Goal: Information Seeking & Learning: Understand process/instructions

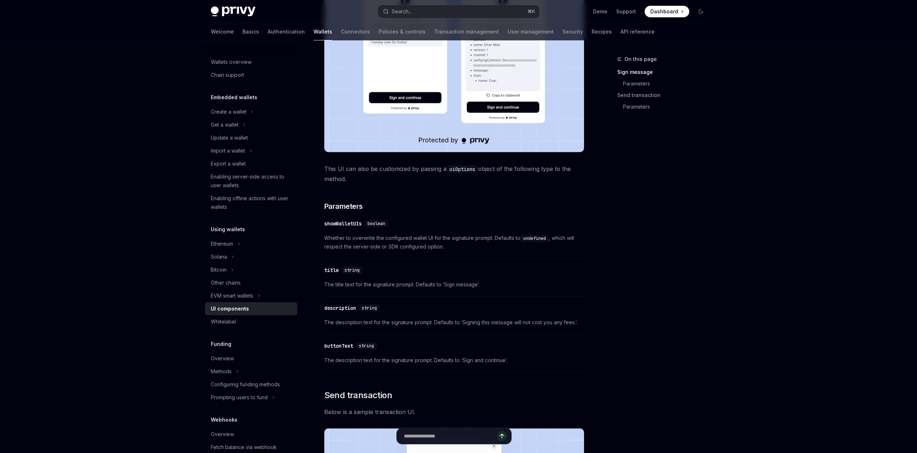
scroll to position [177, 0]
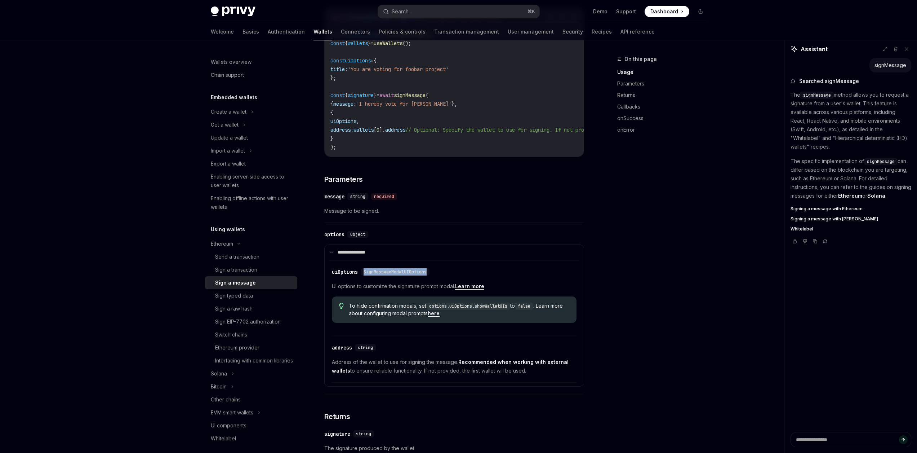
scroll to position [221, 0]
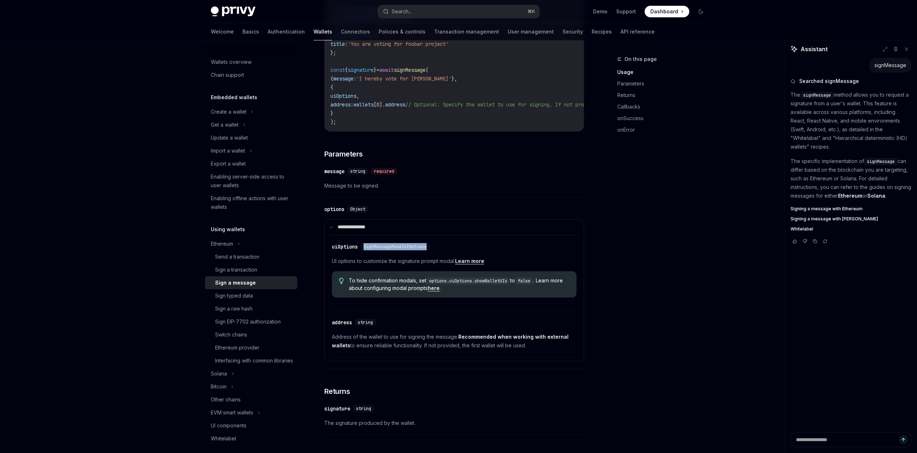
click at [479, 264] on link "Learn more" at bounding box center [469, 261] width 29 height 6
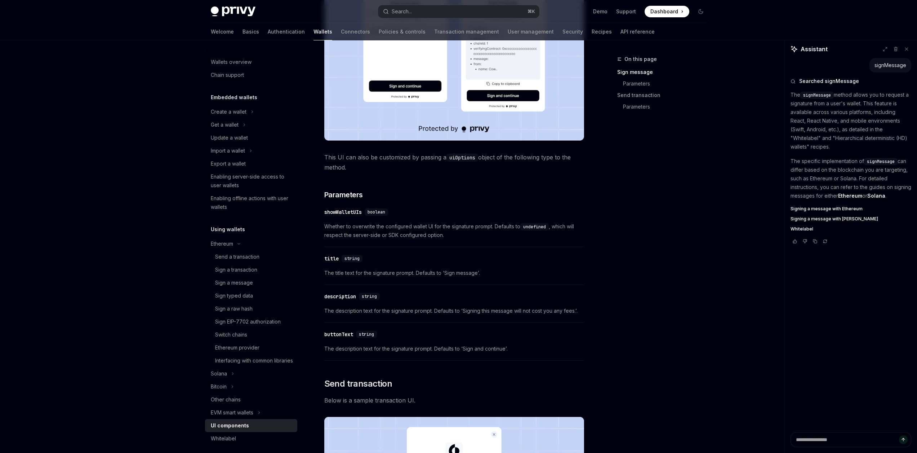
scroll to position [367, 0]
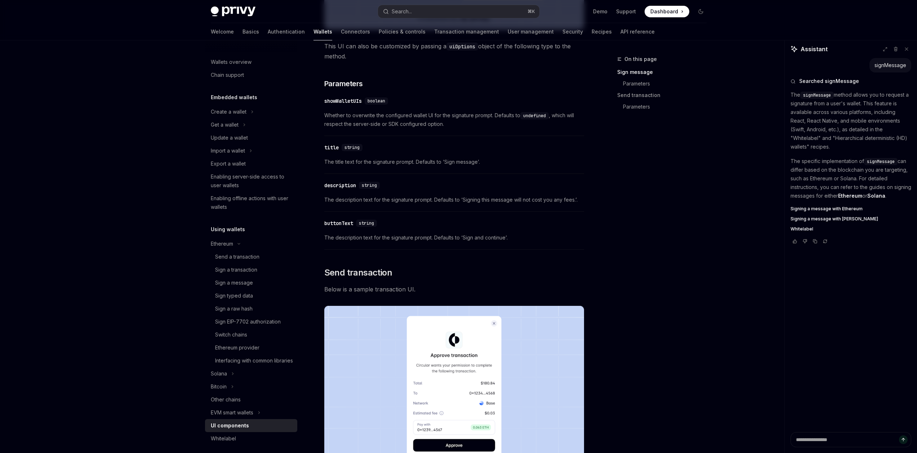
click at [348, 102] on div "showWalletUIs" at bounding box center [342, 100] width 37 height 7
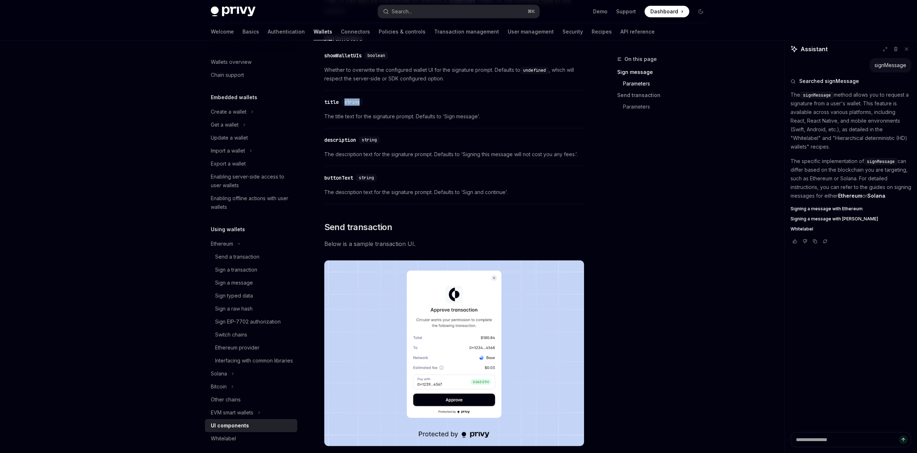
scroll to position [416, 0]
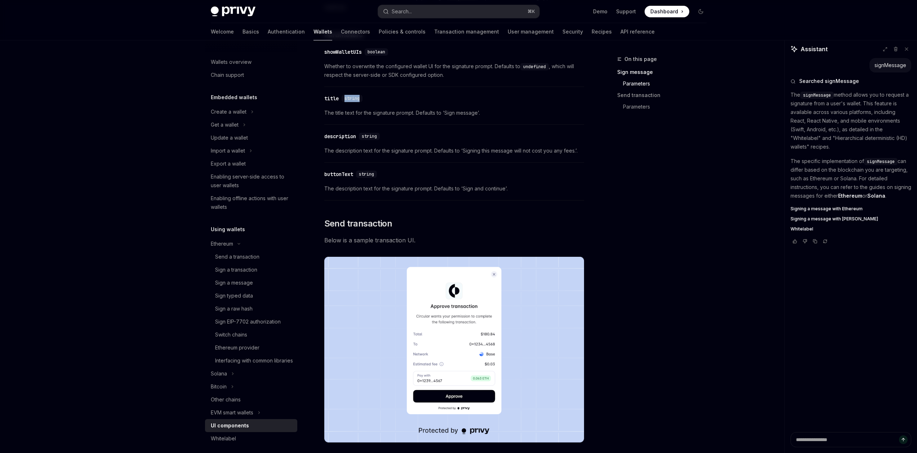
click at [348, 102] on div "​ title string" at bounding box center [450, 98] width 253 height 9
click at [345, 51] on div "showWalletUIs" at bounding box center [342, 51] width 37 height 7
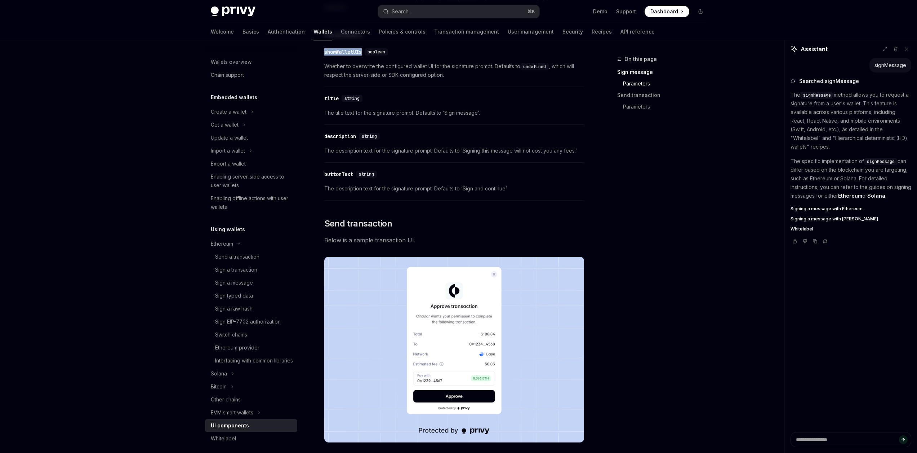
copy div "showWalletUIs"
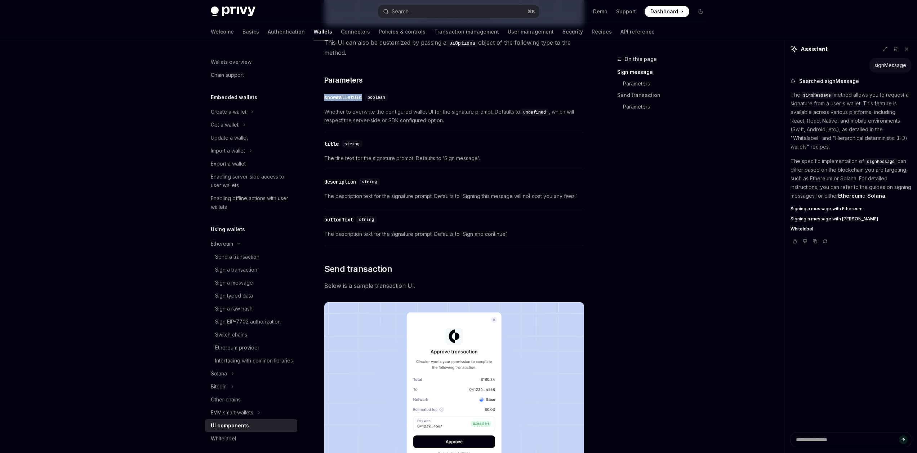
scroll to position [367, 0]
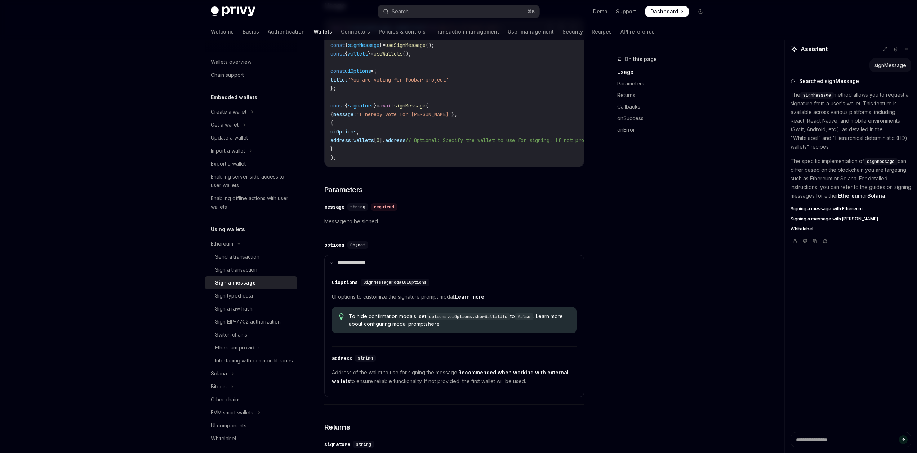
scroll to position [176, 0]
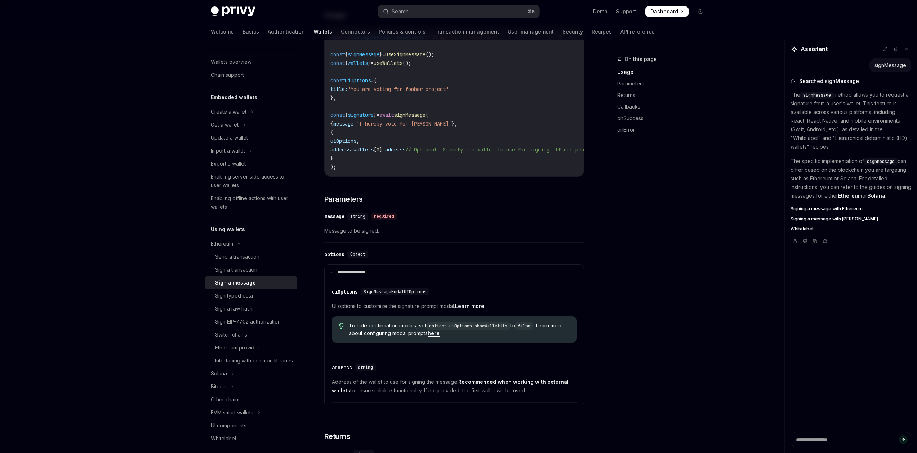
click at [440, 336] on link "here" at bounding box center [434, 333] width 12 height 6
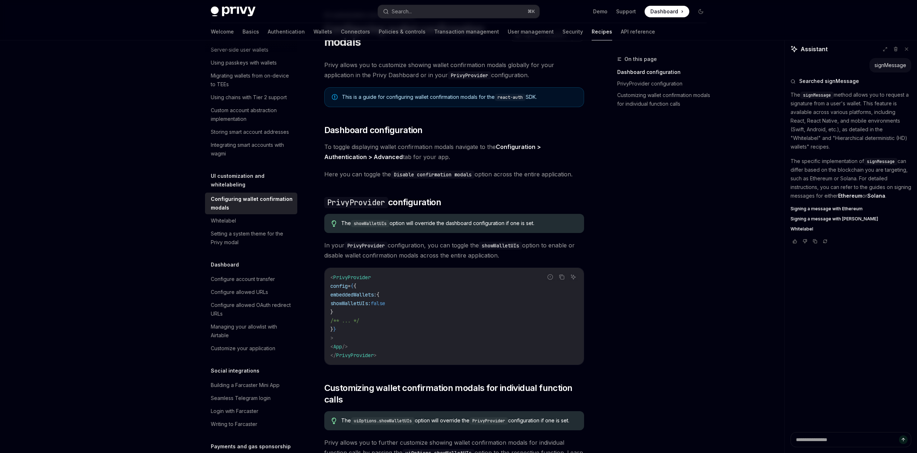
scroll to position [35, 0]
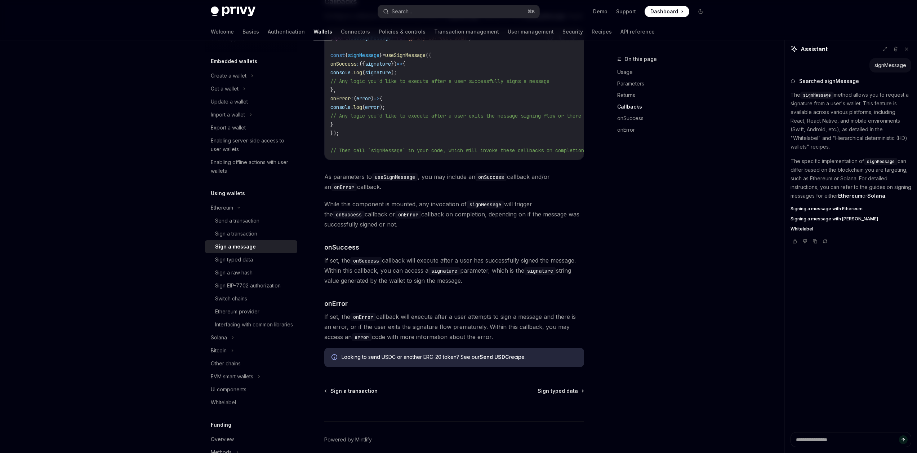
scroll to position [719, 0]
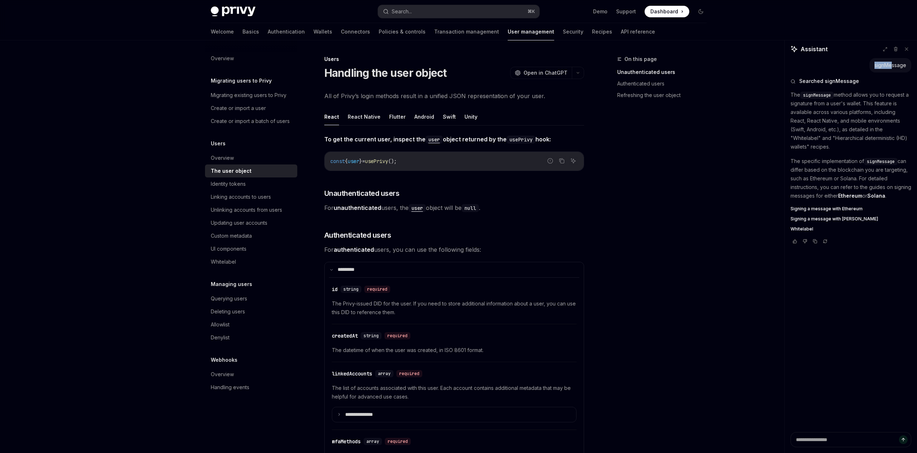
scroll to position [182, 0]
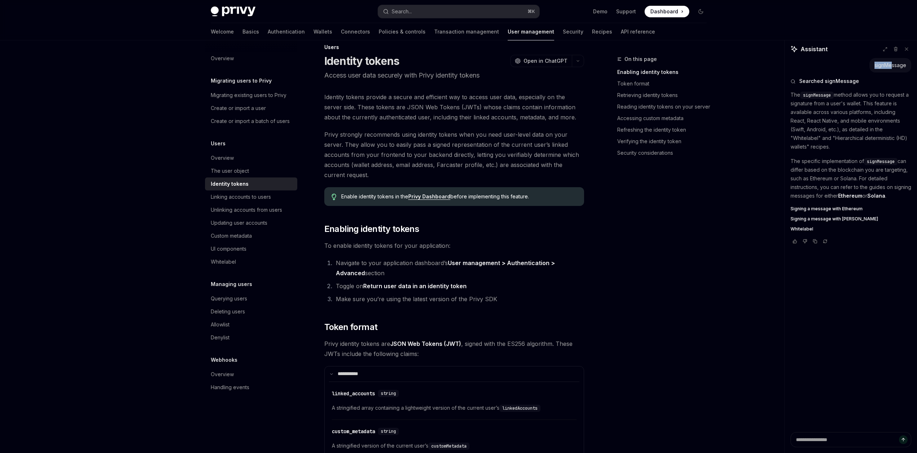
type textarea "*"
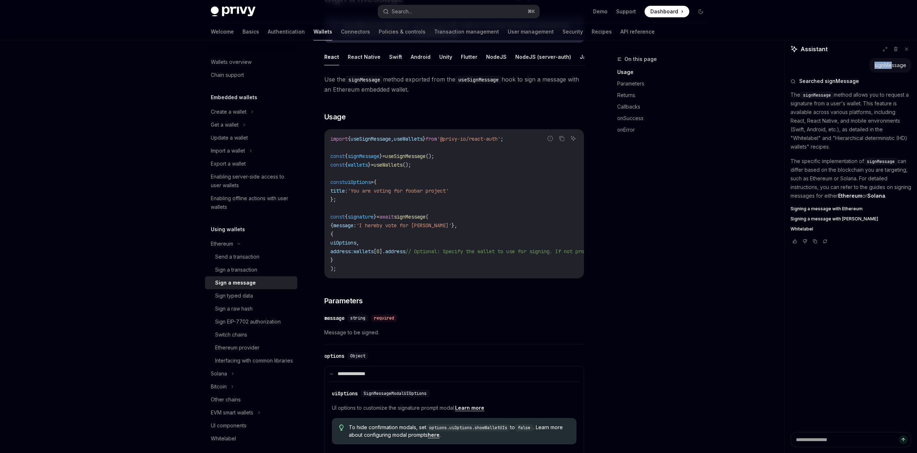
scroll to position [158, 0]
